Goal: Transaction & Acquisition: Purchase product/service

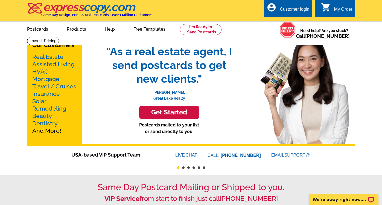
click at [157, 109] on h3 "Get Started" at bounding box center [169, 112] width 46 height 8
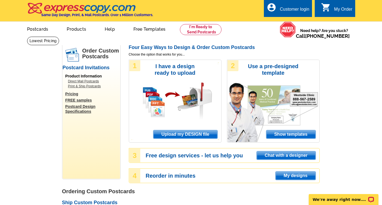
click at [174, 135] on span "Upload my DESIGN file" at bounding box center [185, 134] width 64 height 8
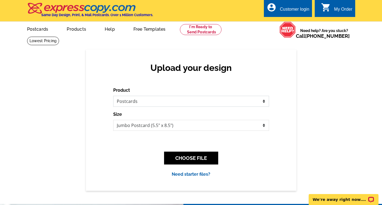
click at [162, 100] on select "Please select the type of file... Postcards Business Cards Letters and flyers G…" at bounding box center [191, 101] width 156 height 11
click at [162, 124] on select "Jumbo Postcard (5.5" x 8.5") Regular Postcard (4.25" x 5.6") Panoramic Postcard…" at bounding box center [191, 125] width 156 height 11
select select "1"
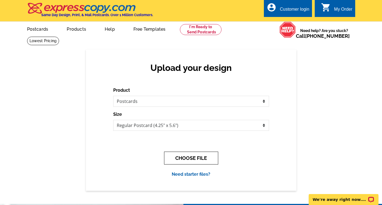
click at [201, 154] on button "CHOOSE FILE" at bounding box center [191, 157] width 54 height 13
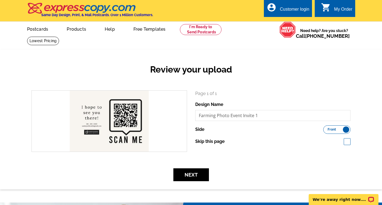
click at [345, 130] on label "Front Back" at bounding box center [336, 129] width 27 height 8
click at [326, 128] on input "Front Back" at bounding box center [326, 128] width 0 height 0
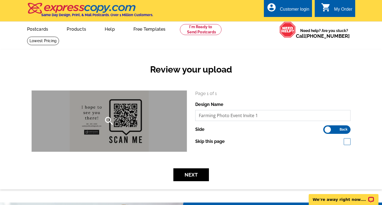
drag, startPoint x: 265, startPoint y: 117, endPoint x: 174, endPoint y: 117, distance: 90.2
click at [174, 118] on div "search Page 1 of 1 Design Name Farming Photo Event Invite 1 Side Front Back" at bounding box center [190, 120] width 327 height 61
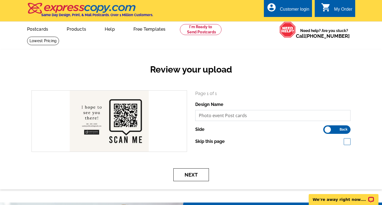
type input "Photo event Post cards"
click at [185, 173] on button "Next" at bounding box center [191, 174] width 36 height 13
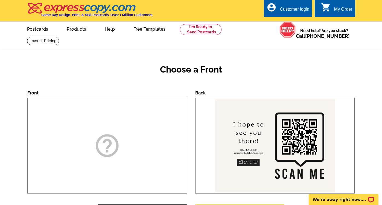
click at [145, 149] on div "help_outline" at bounding box center [107, 146] width 160 height 96
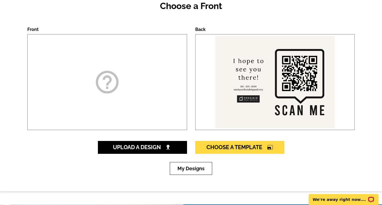
scroll to position [69, 0]
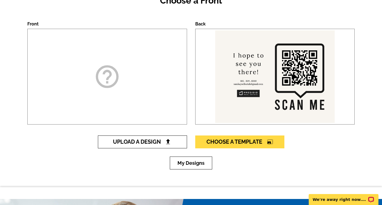
click at [148, 139] on span "Upload A Design" at bounding box center [142, 141] width 59 height 7
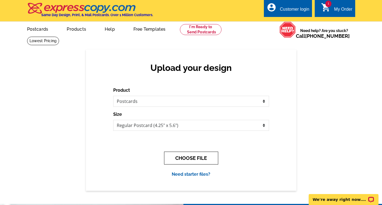
click at [209, 159] on button "CHOOSE FILE" at bounding box center [191, 157] width 54 height 13
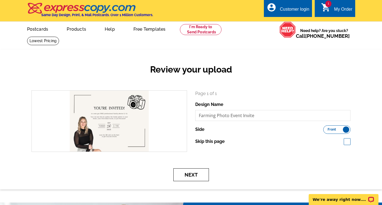
click at [191, 177] on button "Next" at bounding box center [191, 174] width 36 height 13
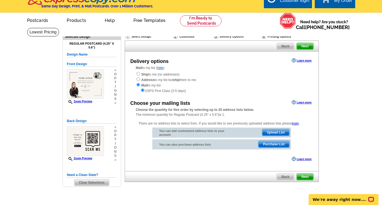
scroll to position [14, 0]
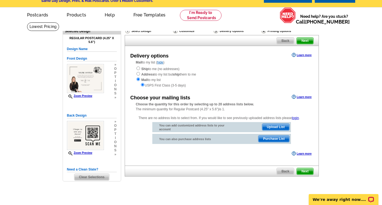
click at [274, 126] on span "Upload List" at bounding box center [275, 127] width 27 height 7
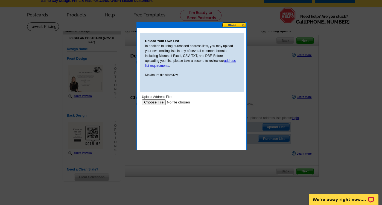
scroll to position [0, 0]
click at [153, 102] on input "file" at bounding box center [176, 102] width 69 height 6
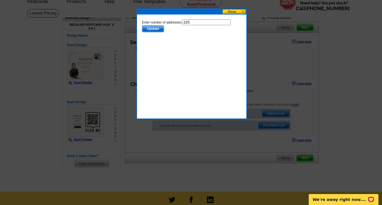
scroll to position [28, 0]
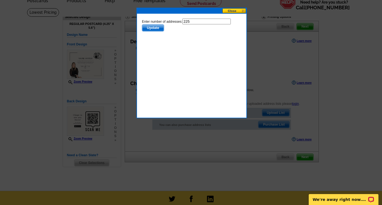
click at [151, 28] on span "Update" at bounding box center [153, 28] width 22 height 7
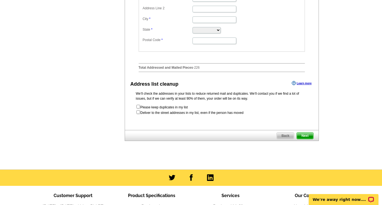
scroll to position [226, 0]
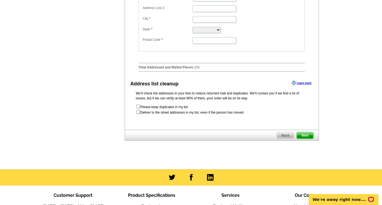
click at [137, 113] on input "checkbox" at bounding box center [138, 112] width 4 height 4
checkbox input "true"
radio input "true"
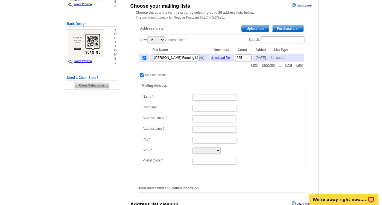
scroll to position [105, 0]
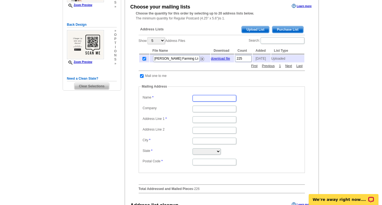
click at [203, 101] on input "Name" at bounding box center [214, 98] width 44 height 7
type input "[PERSON_NAME]"
click at [208, 121] on input "Address Line 1" at bounding box center [214, 119] width 44 height 7
click at [204, 122] on input "3400" at bounding box center [214, 119] width 44 height 7
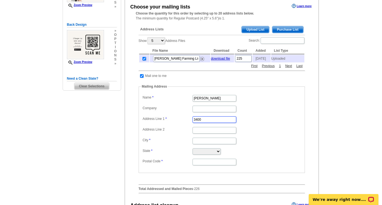
paste input "N Ashton Blvd Suite 275"
drag, startPoint x: 214, startPoint y: 122, endPoint x: 260, endPoint y: 121, distance: 45.7
click at [260, 121] on dd "3400 N Ashton Blvd Suite 275" at bounding box center [221, 119] width 161 height 8
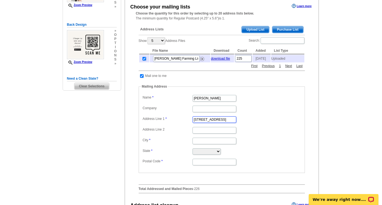
type input "3400 N Ashton Blvd"
paste input "Suite 275"
type input "Suite 275"
click at [219, 142] on input "City" at bounding box center [214, 140] width 44 height 7
type input "Lehi"
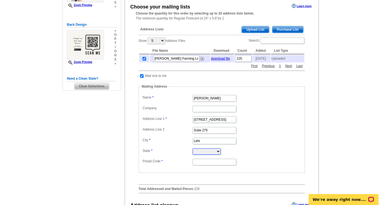
select select "UT"
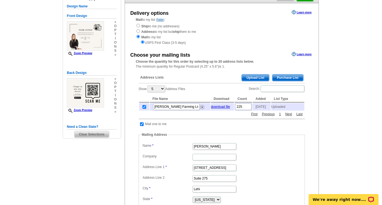
scroll to position [58, 0]
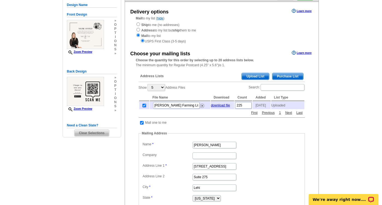
type input "84043"
click at [159, 89] on select "5 10 25 50 100" at bounding box center [155, 87] width 17 height 7
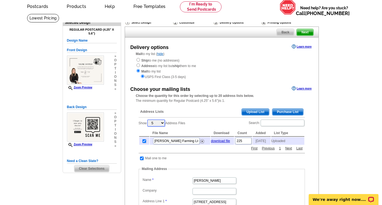
scroll to position [11, 0]
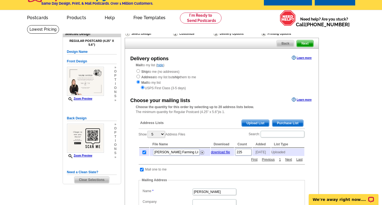
click at [310, 46] on span "Next" at bounding box center [305, 43] width 16 height 7
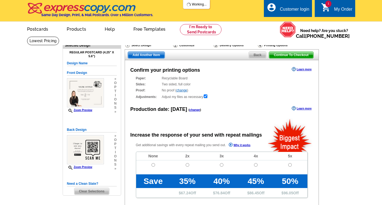
radio input "false"
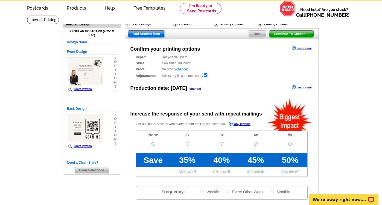
scroll to position [21, 0]
